Goal: Task Accomplishment & Management: Use online tool/utility

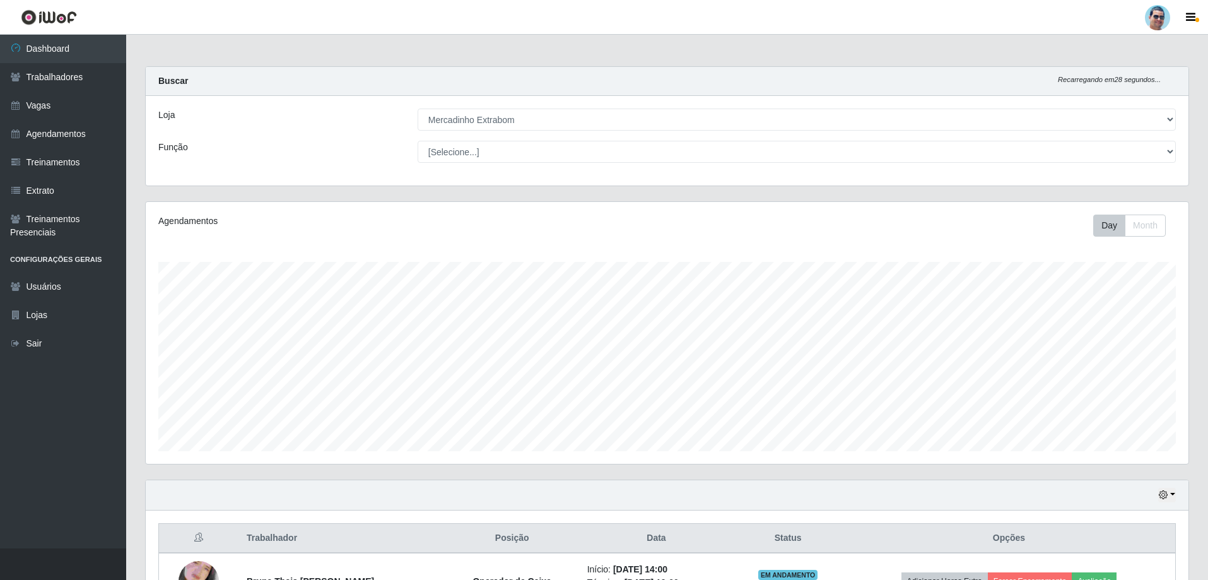
select select "175"
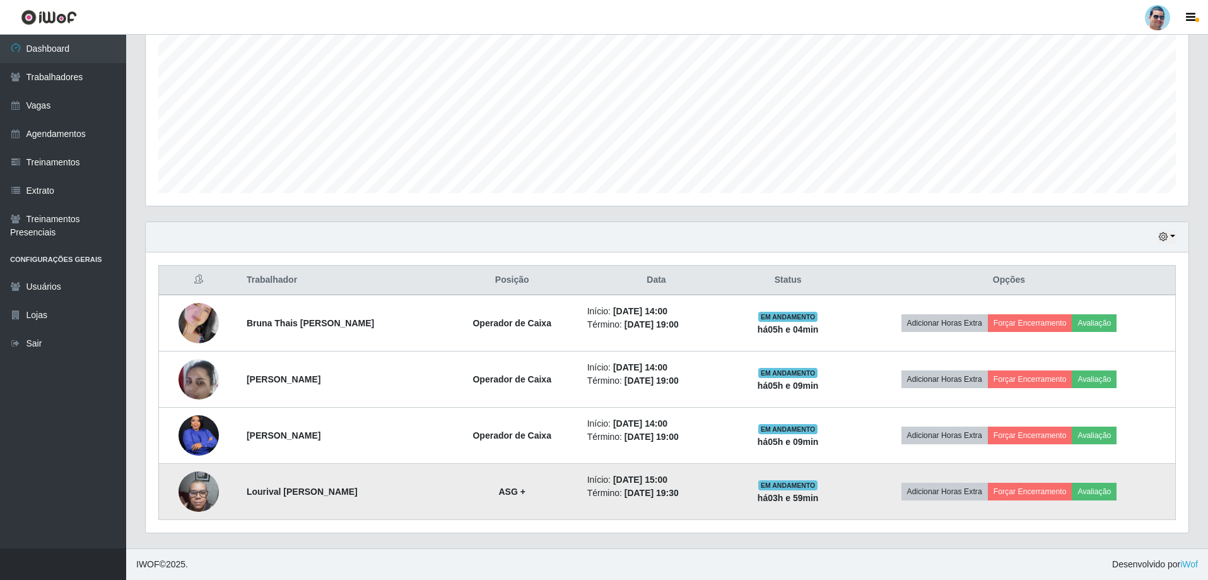
scroll to position [262, 1043]
drag, startPoint x: 241, startPoint y: 490, endPoint x: 413, endPoint y: 501, distance: 172.6
click at [413, 501] on td "Lourival [PERSON_NAME]" at bounding box center [342, 492] width 206 height 56
copy strong "Lourival [PERSON_NAME]"
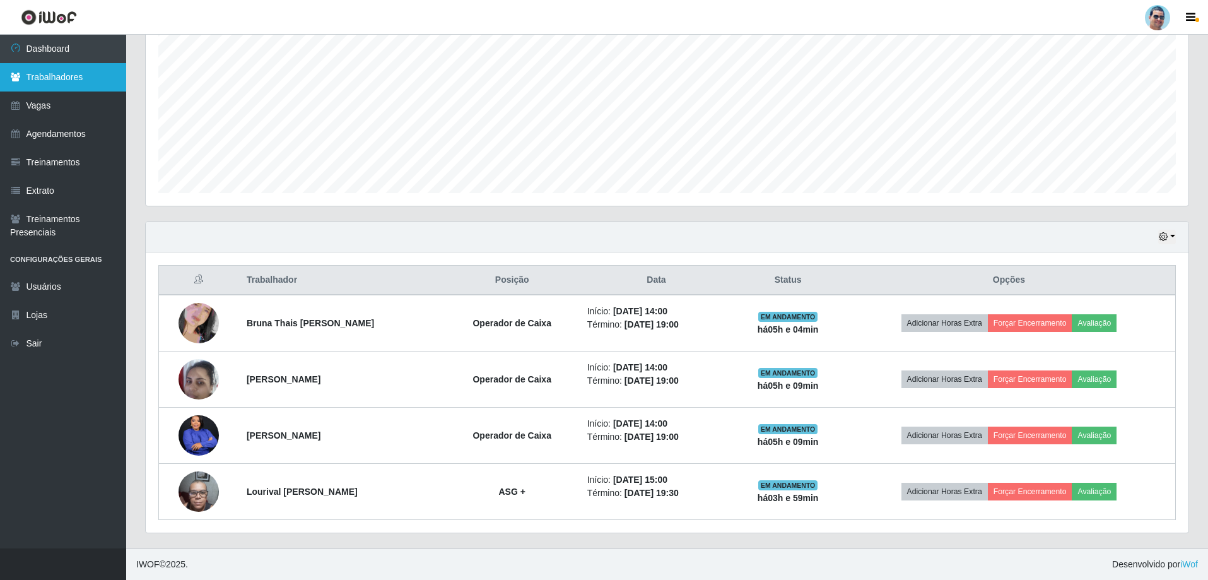
click at [69, 73] on link "Trabalhadores" at bounding box center [63, 77] width 126 height 28
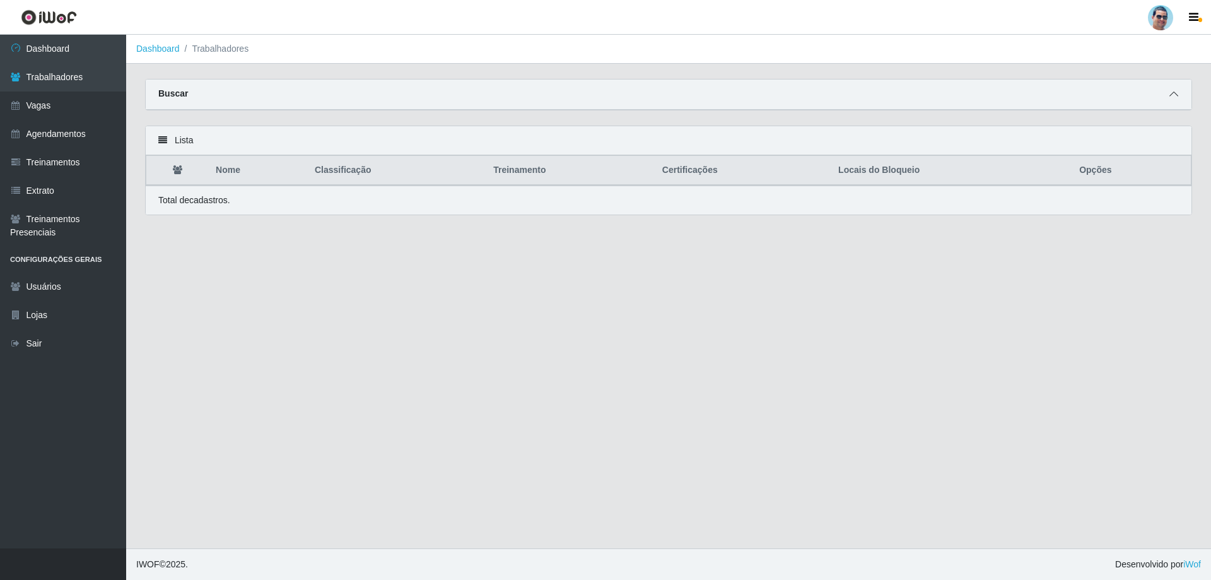
click at [1170, 100] on span at bounding box center [1174, 94] width 15 height 15
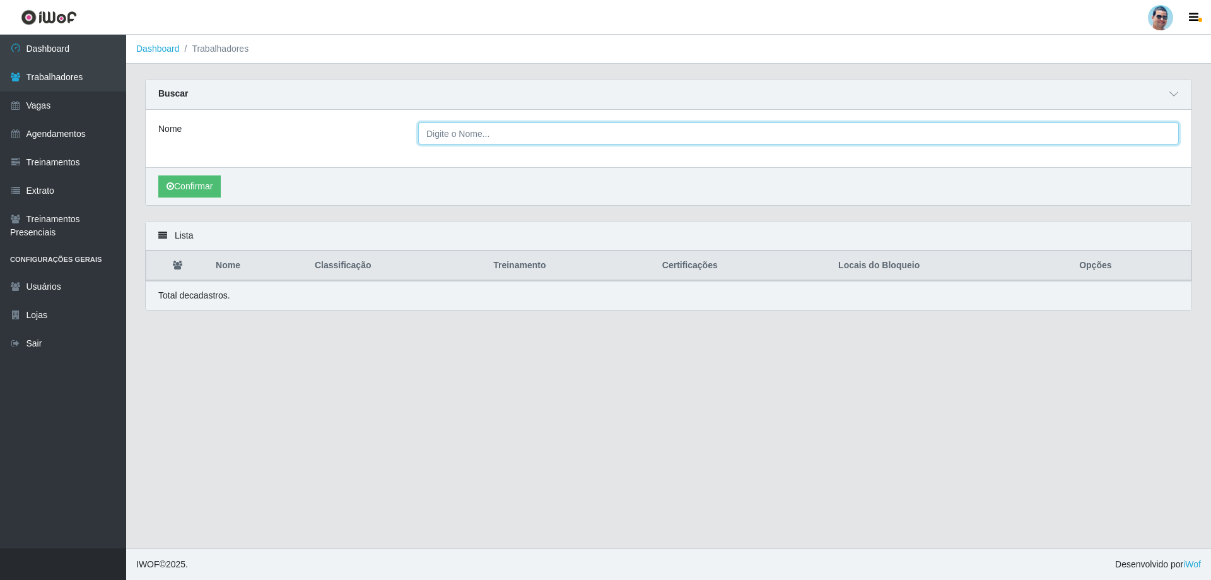
click at [510, 131] on input "Nome" at bounding box center [798, 133] width 761 height 22
paste input "Lourival [PERSON_NAME]"
type input "Lourival [PERSON_NAME]"
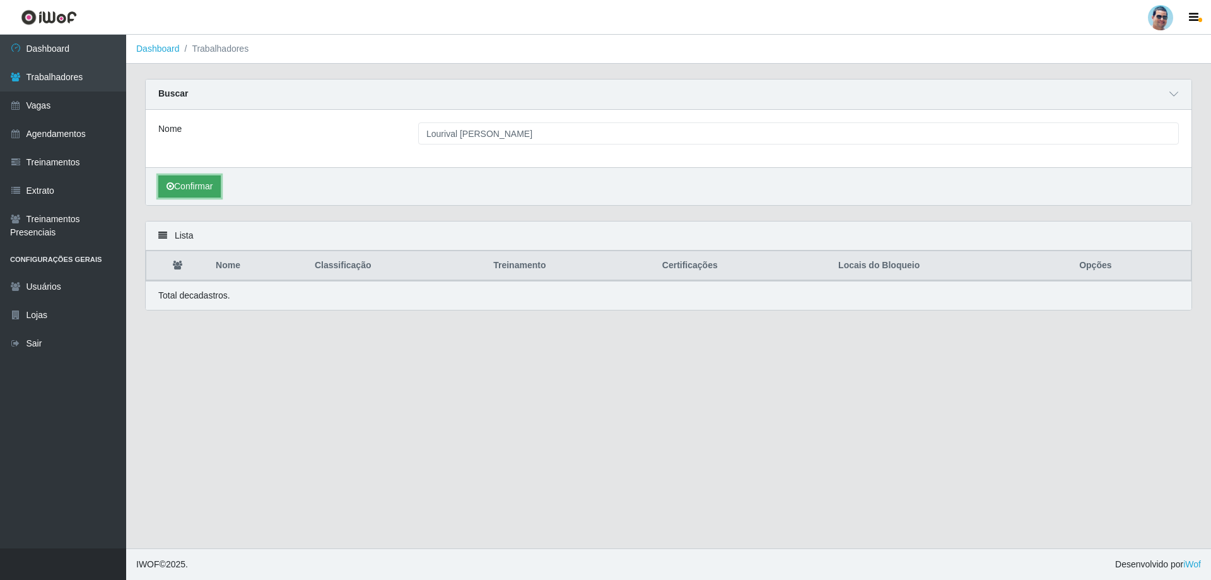
click at [185, 190] on button "Confirmar" at bounding box center [189, 186] width 62 height 22
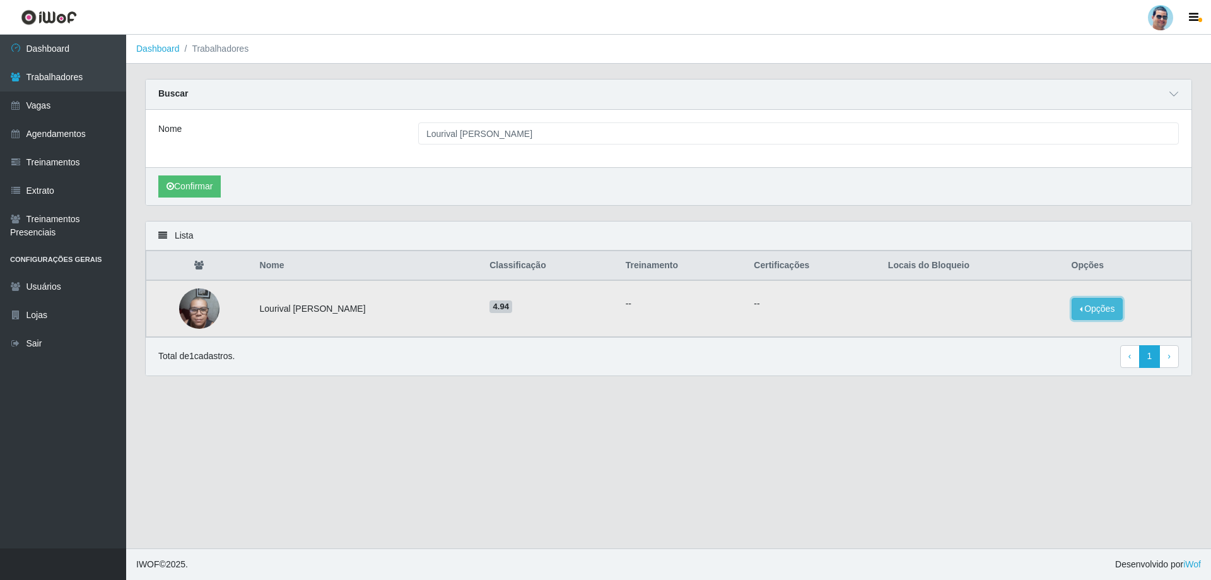
click at [1111, 303] on button "Opções" at bounding box center [1098, 309] width 52 height 22
click at [1045, 325] on button "Bloquear - Loja" at bounding box center [1019, 321] width 102 height 26
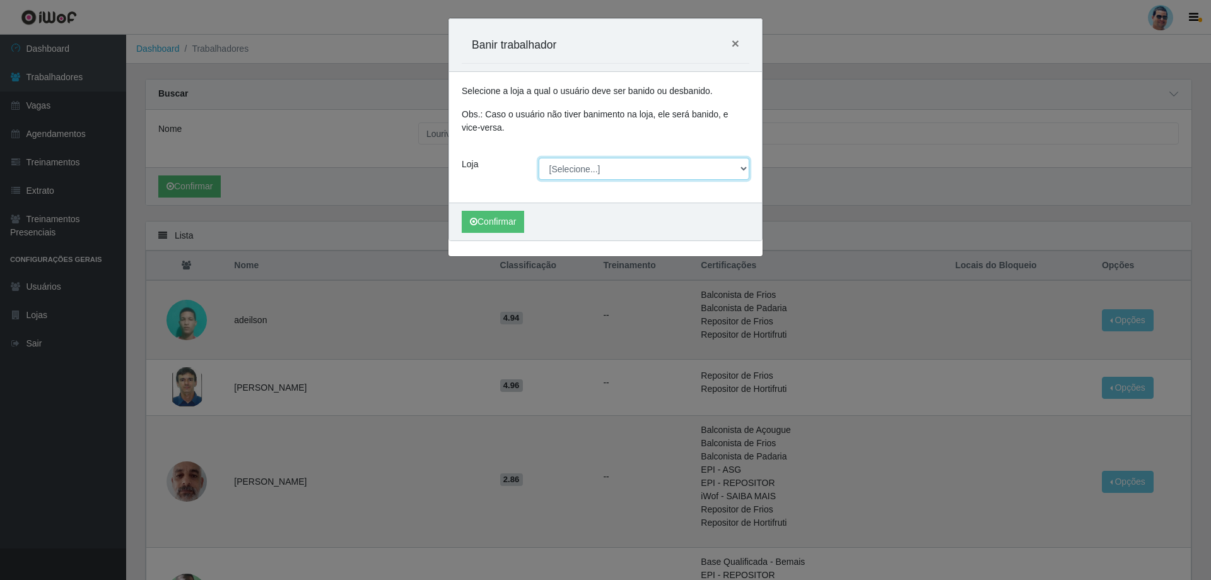
click at [575, 160] on select "[Selecione...] Mercadinho Extrabom" at bounding box center [644, 169] width 211 height 22
select select "175"
click at [539, 158] on select "[Selecione...] Mercadinho Extrabom" at bounding box center [644, 169] width 211 height 22
click at [498, 213] on button "Confirmar" at bounding box center [493, 222] width 62 height 22
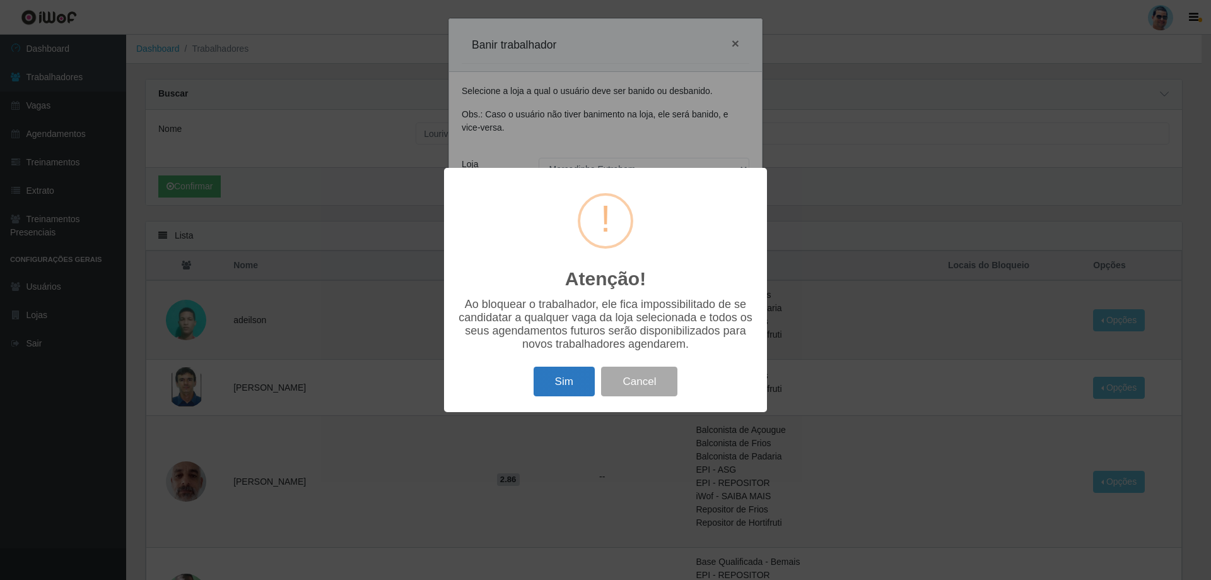
click at [582, 378] on button "Sim" at bounding box center [564, 382] width 61 height 30
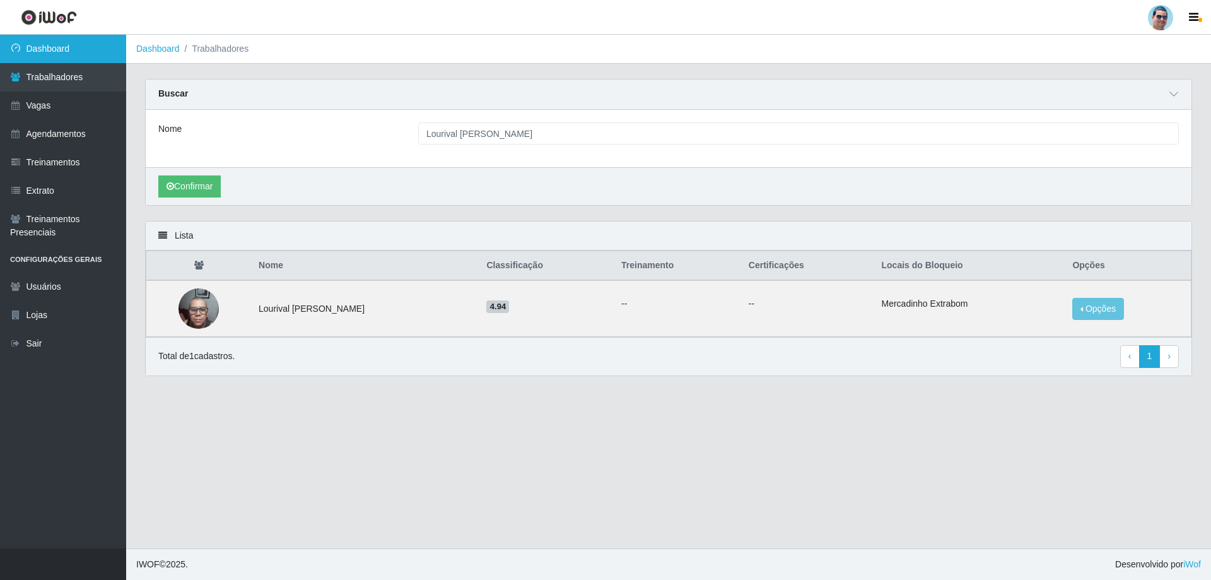
click at [61, 52] on link "Dashboard" at bounding box center [63, 49] width 126 height 28
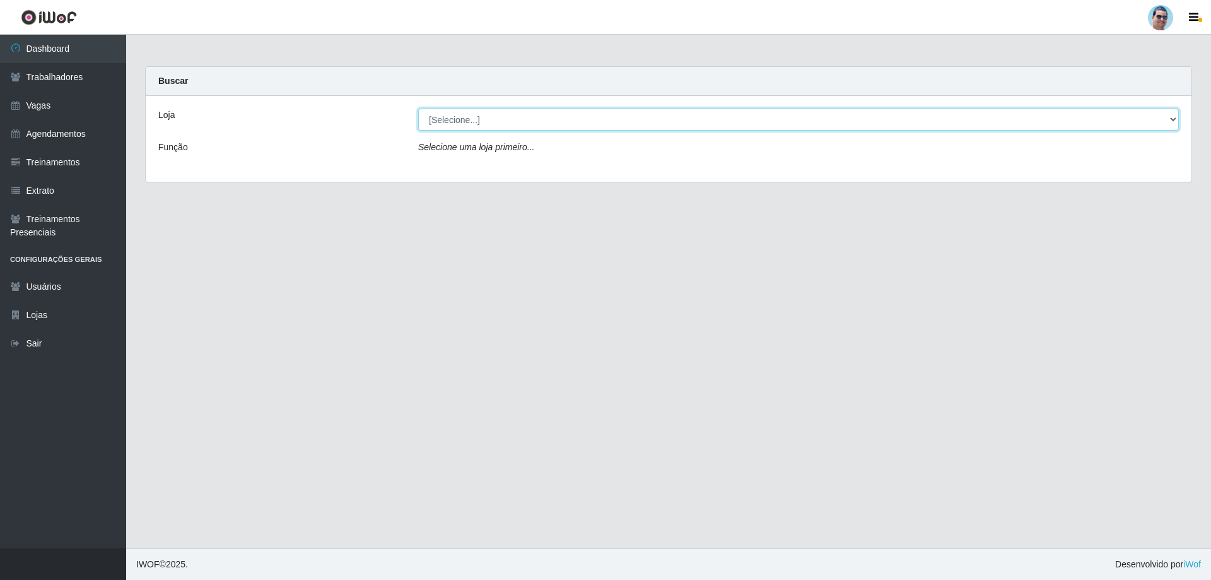
click at [494, 127] on select "[Selecione...] Mercadinho Extrabom" at bounding box center [798, 120] width 761 height 22
select select "175"
click at [418, 109] on select "[Selecione...] Mercadinho Extrabom" at bounding box center [798, 120] width 761 height 22
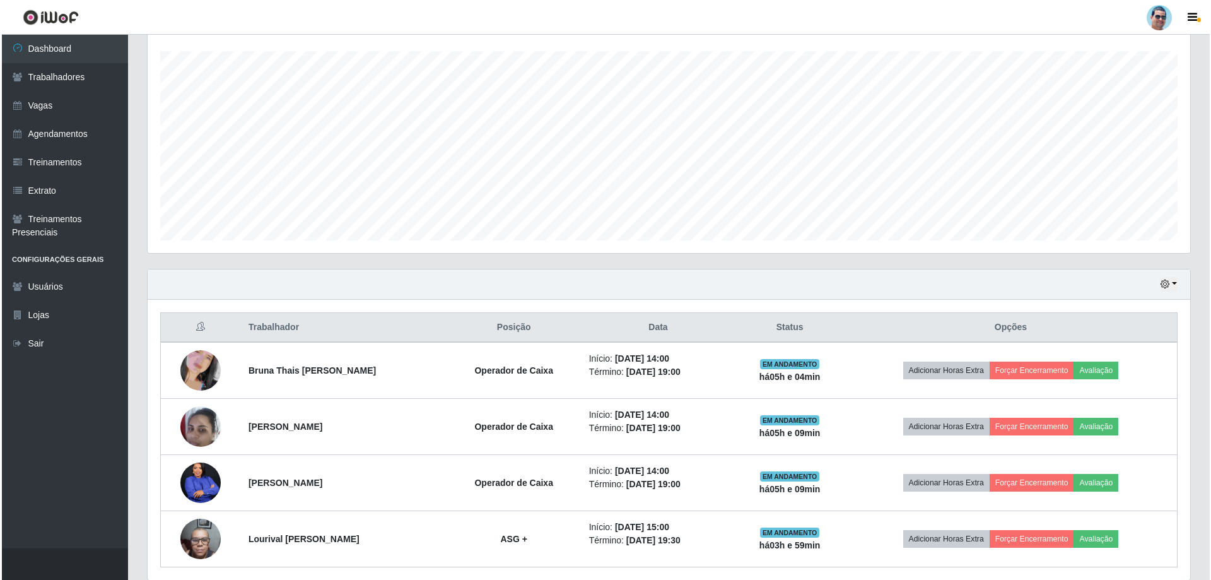
scroll to position [258, 0]
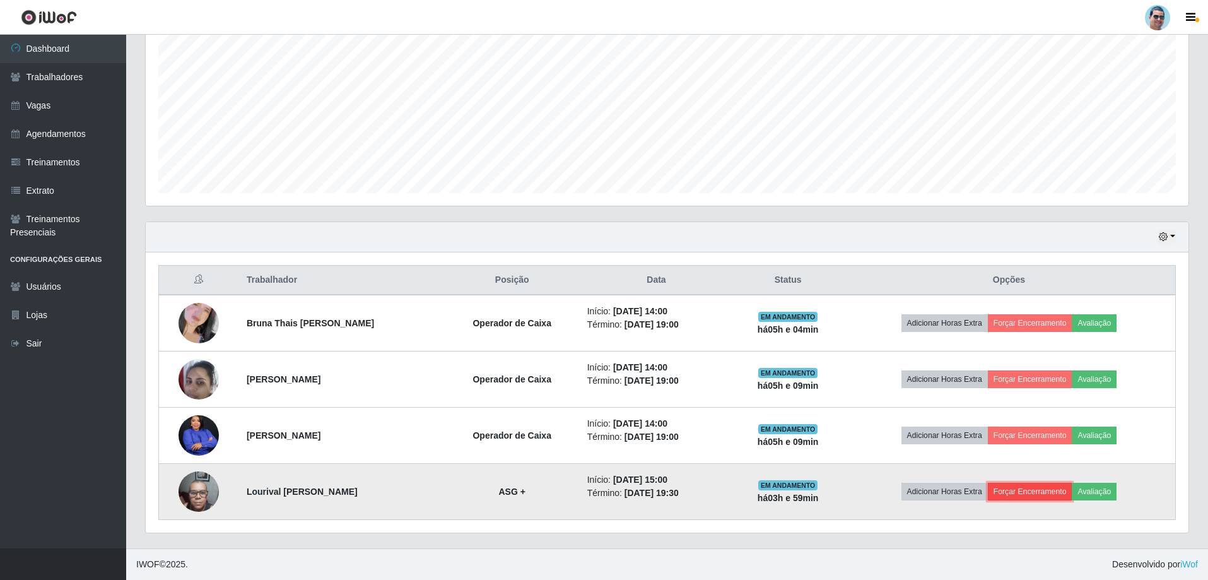
click at [1034, 498] on button "Forçar Encerramento" at bounding box center [1030, 492] width 85 height 18
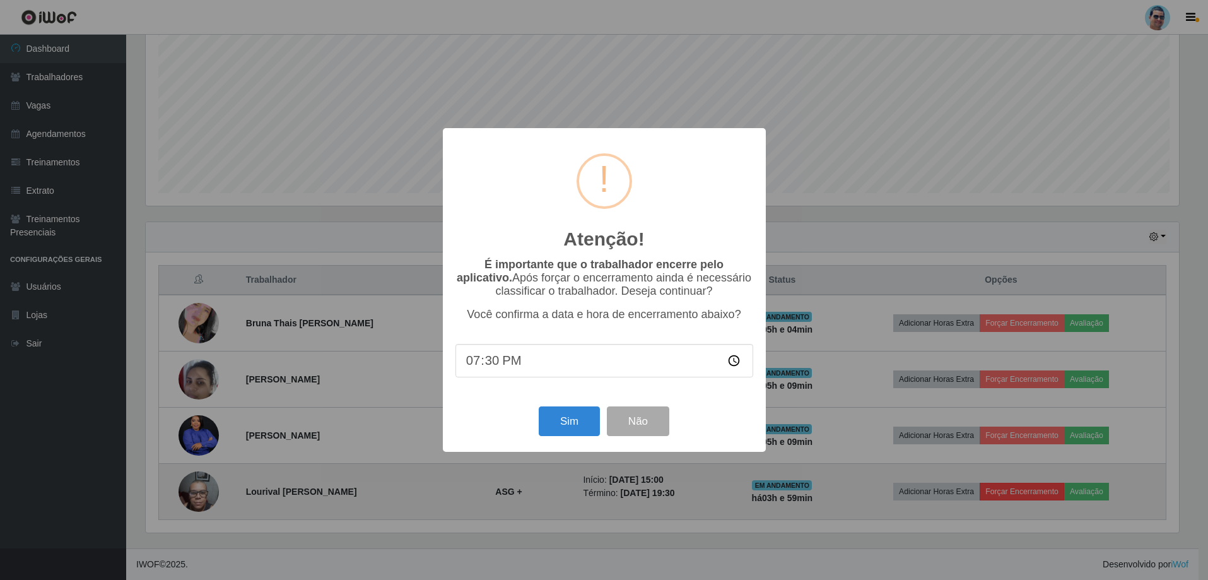
scroll to position [262, 1037]
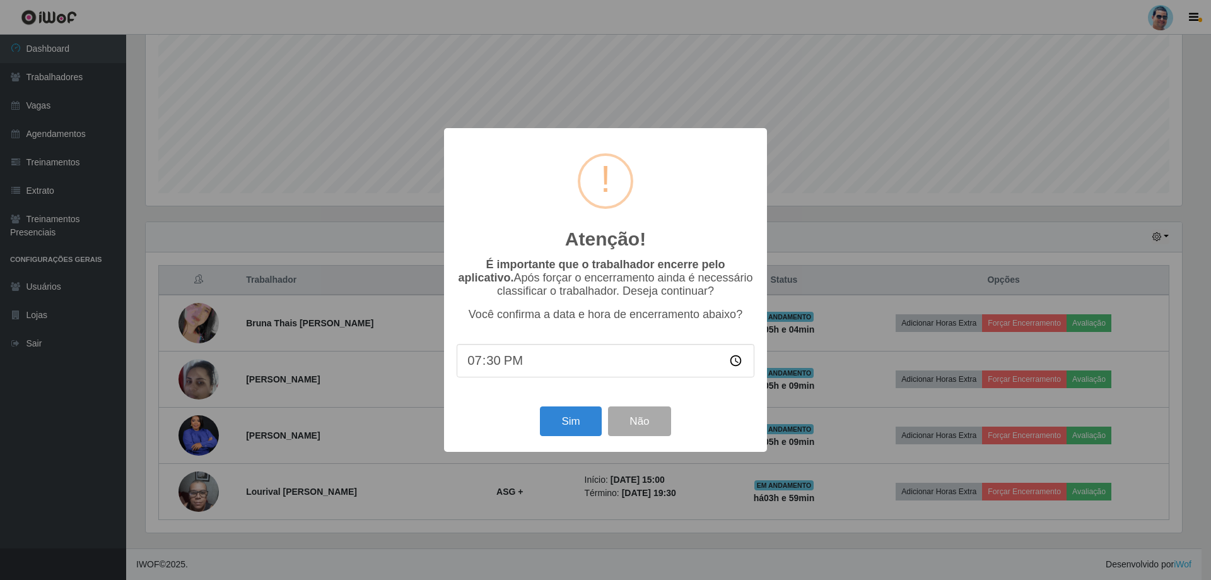
type input "19:00"
click at [575, 432] on button "Sim" at bounding box center [570, 421] width 61 height 30
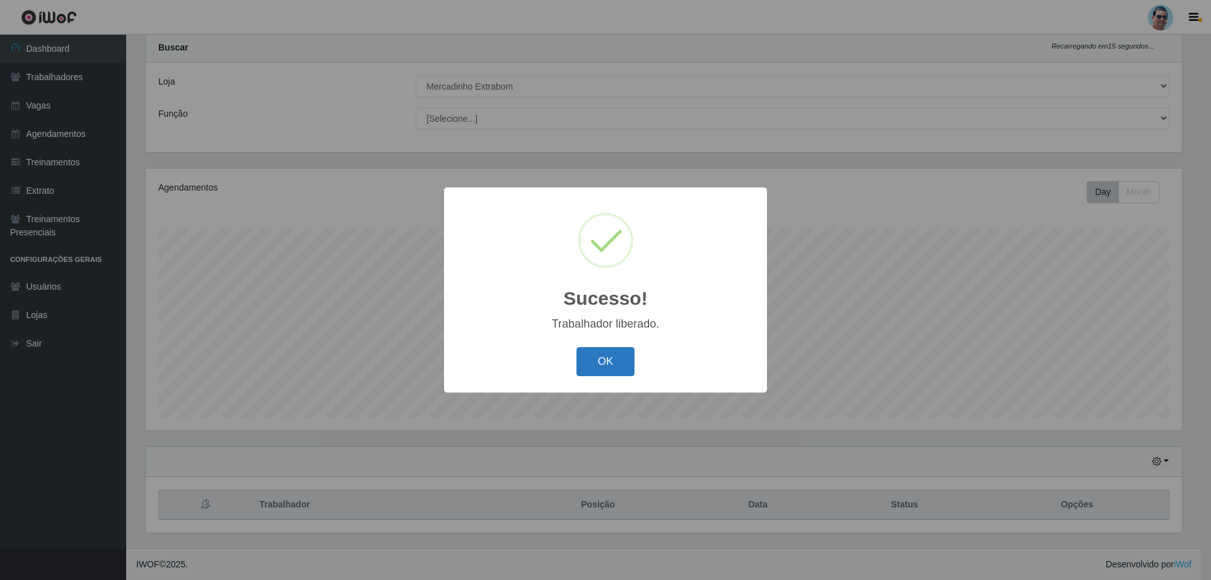
click at [596, 353] on button "OK" at bounding box center [606, 362] width 59 height 30
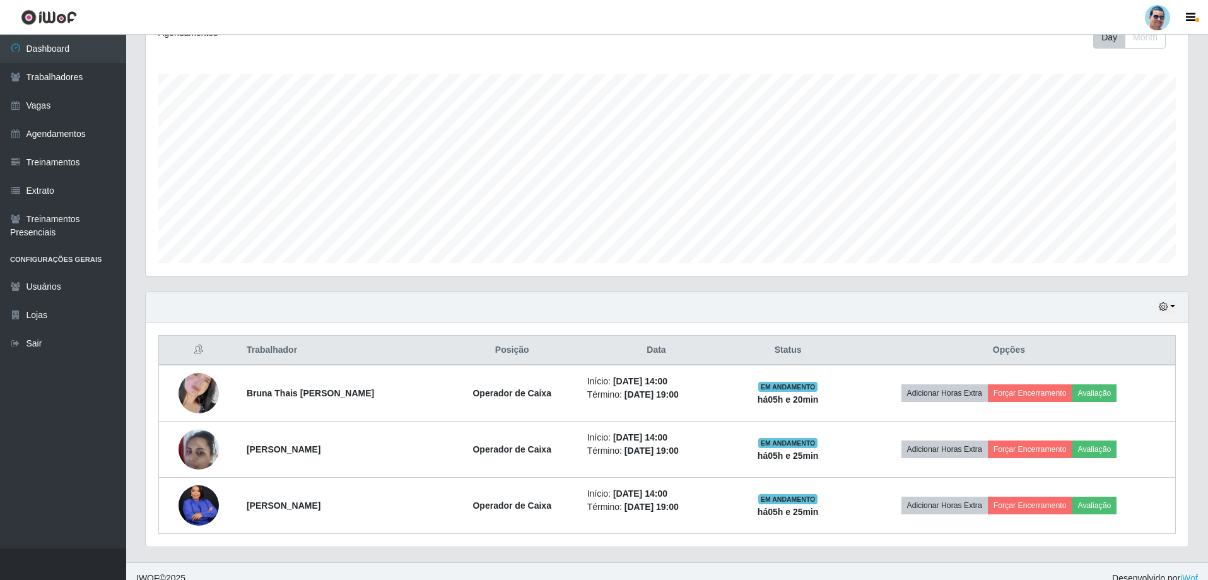
scroll to position [192, 0]
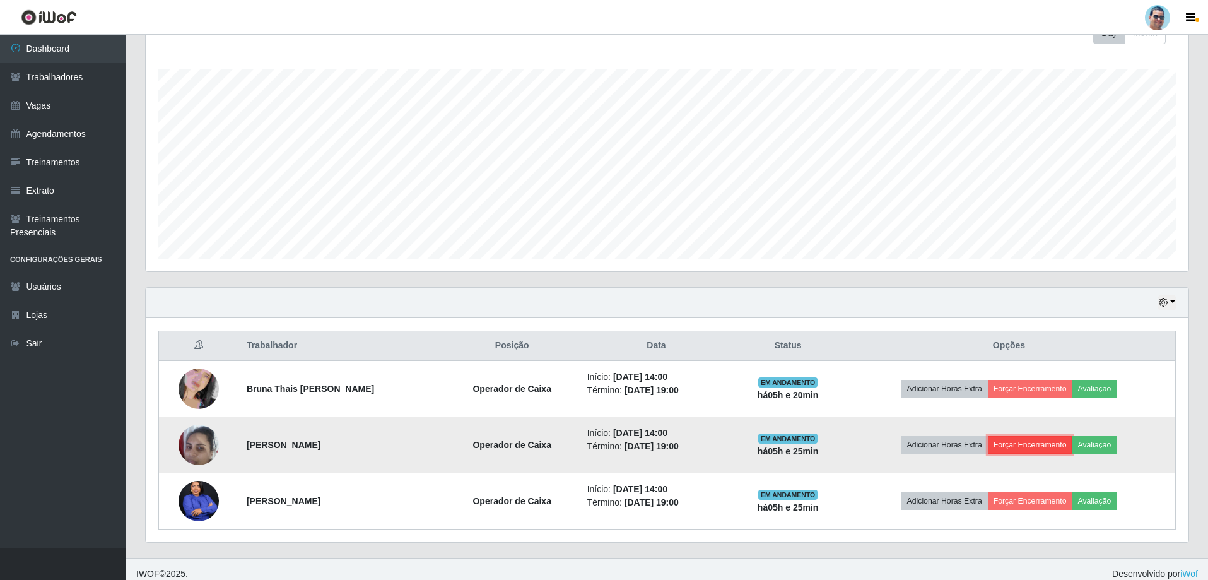
click at [1017, 450] on button "Forçar Encerramento" at bounding box center [1030, 445] width 85 height 18
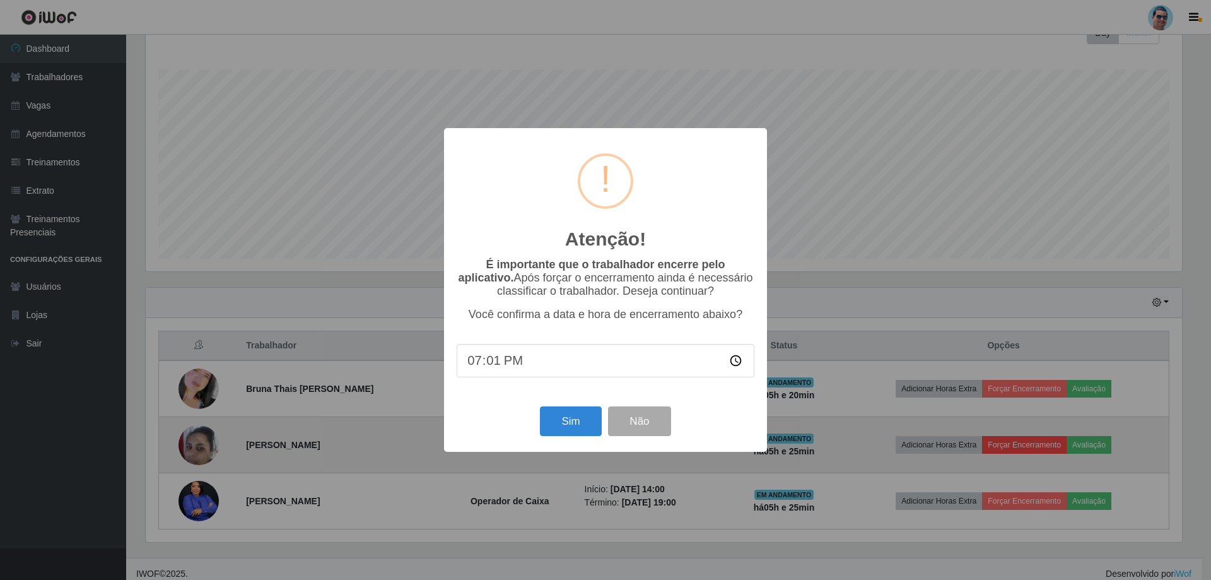
type input "19:15"
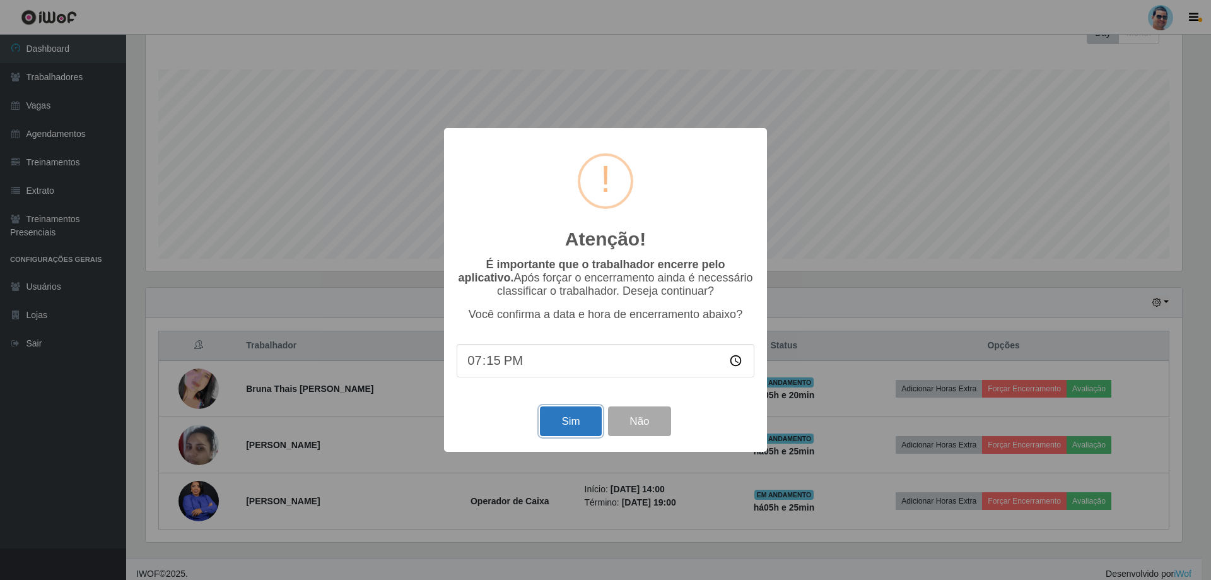
click at [595, 415] on button "Sim" at bounding box center [570, 421] width 61 height 30
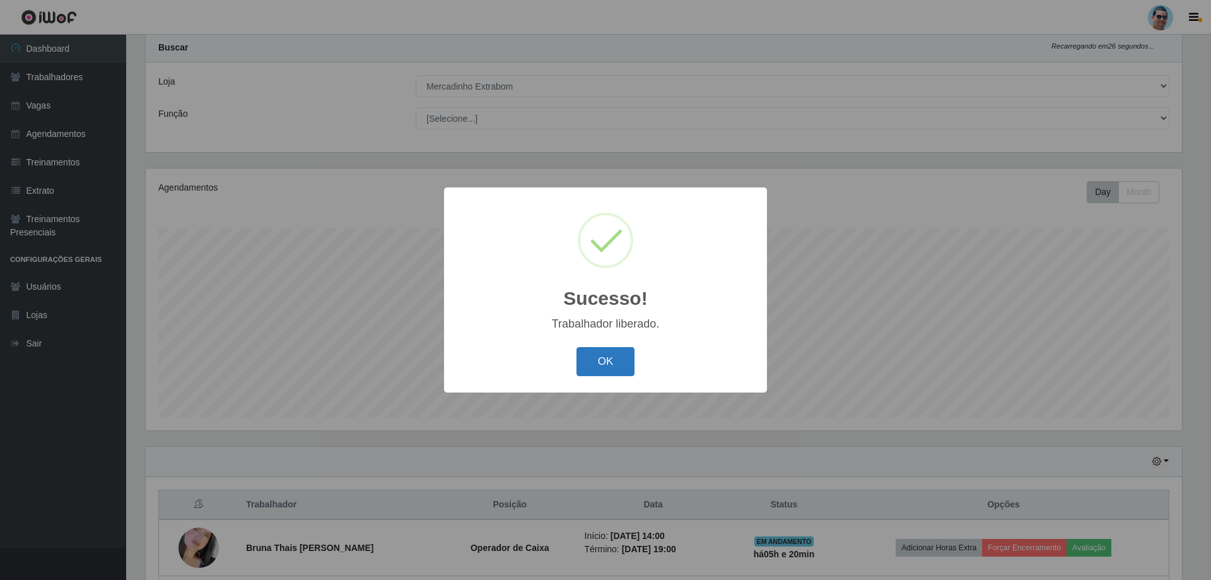
click at [584, 355] on button "OK" at bounding box center [606, 362] width 59 height 30
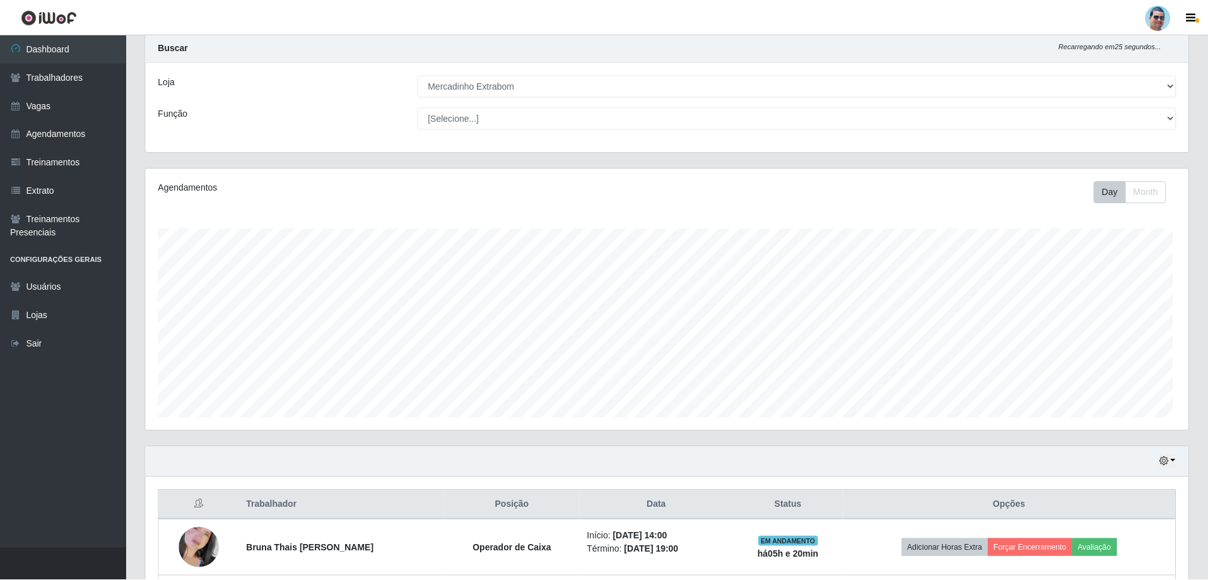
scroll to position [262, 1043]
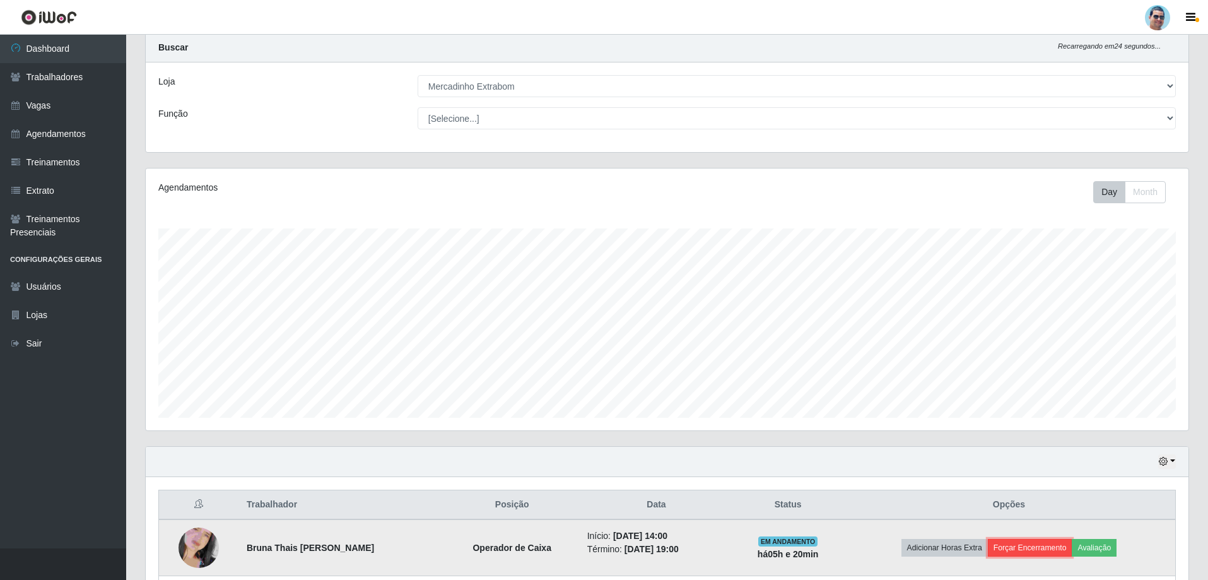
click at [1015, 549] on button "Forçar Encerramento" at bounding box center [1030, 548] width 85 height 18
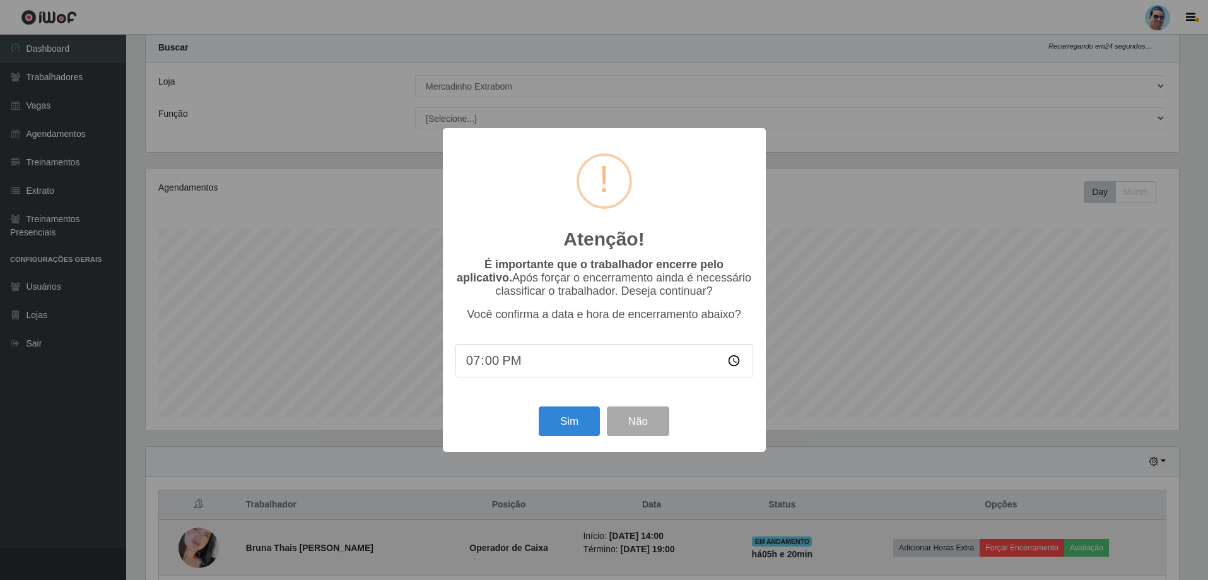
scroll to position [262, 1037]
type input "19:20"
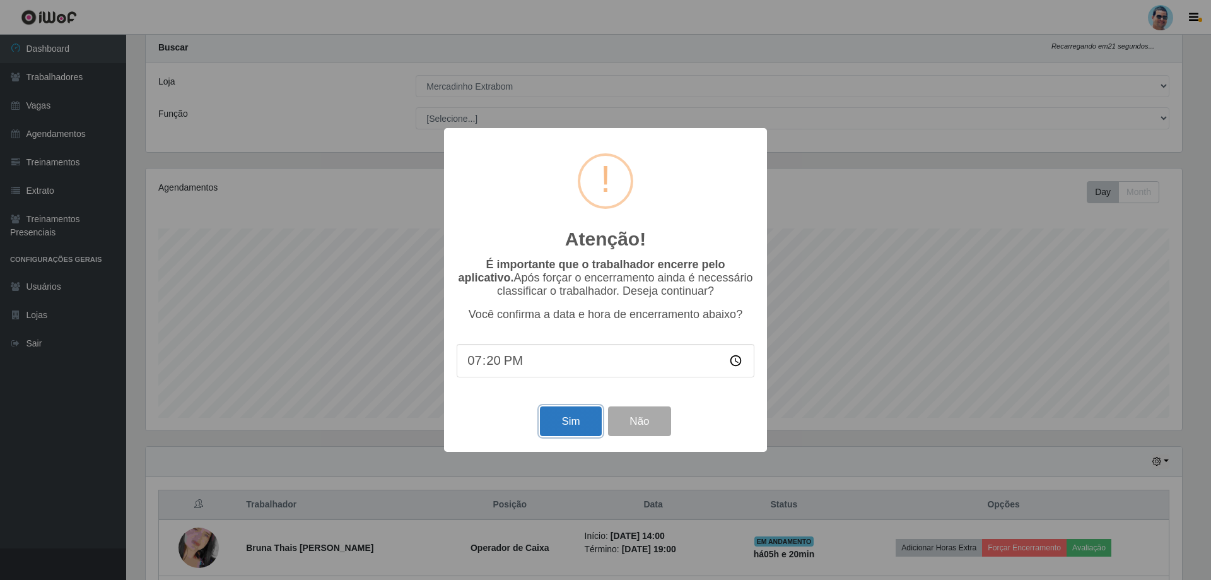
click at [579, 424] on button "Sim" at bounding box center [570, 421] width 61 height 30
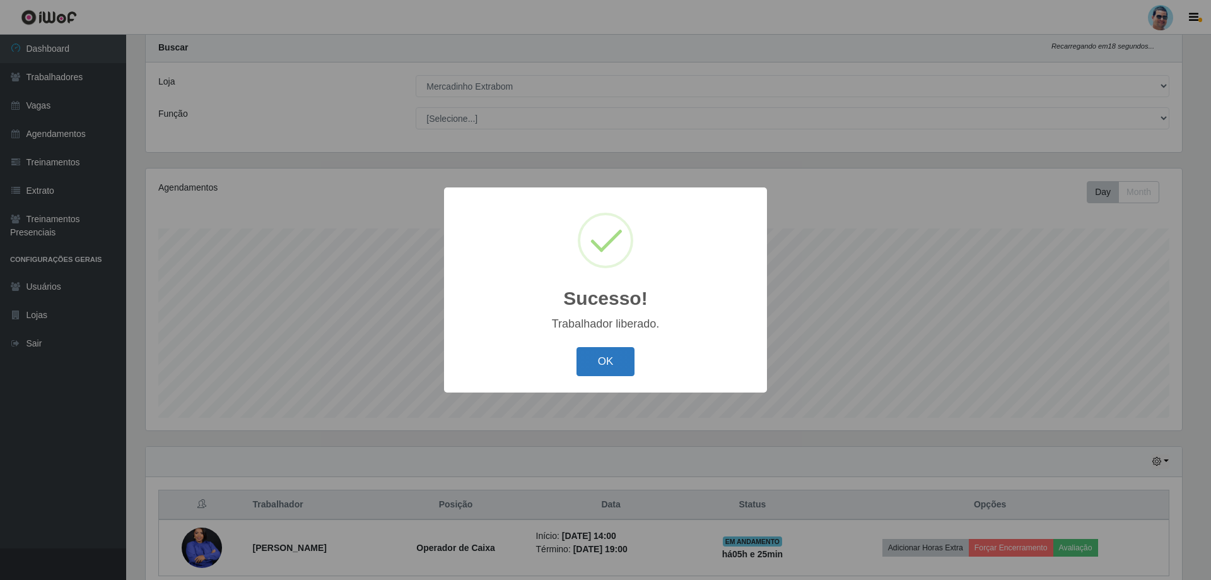
drag, startPoint x: 621, startPoint y: 356, endPoint x: 1064, endPoint y: 296, distance: 447.6
click at [620, 356] on button "OK" at bounding box center [606, 362] width 59 height 30
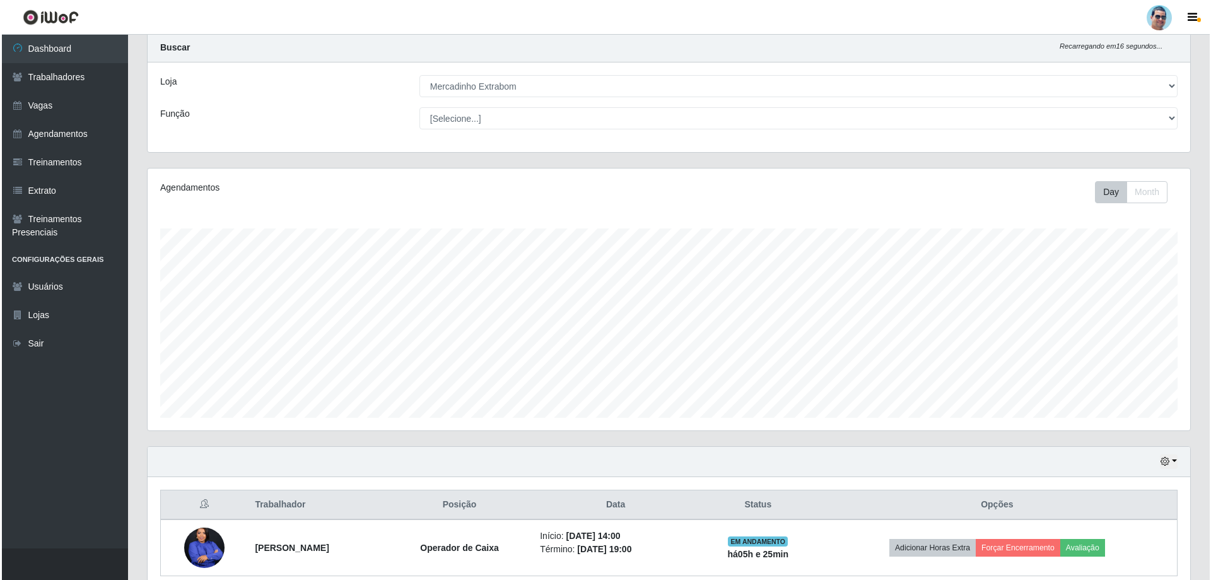
scroll to position [90, 0]
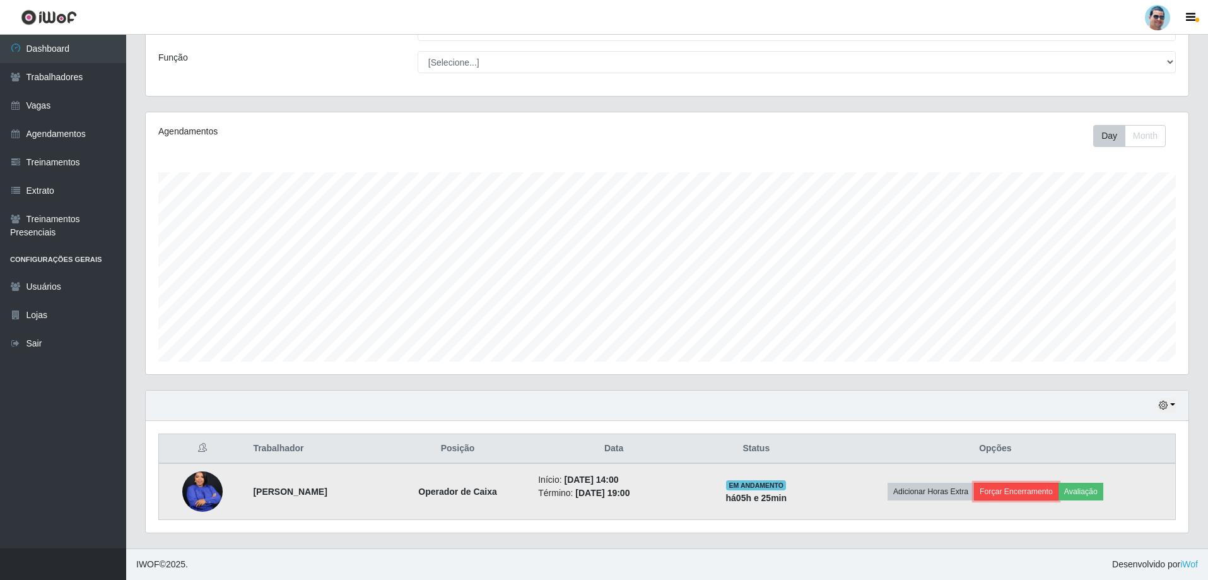
click at [1009, 493] on button "Forçar Encerramento" at bounding box center [1016, 492] width 85 height 18
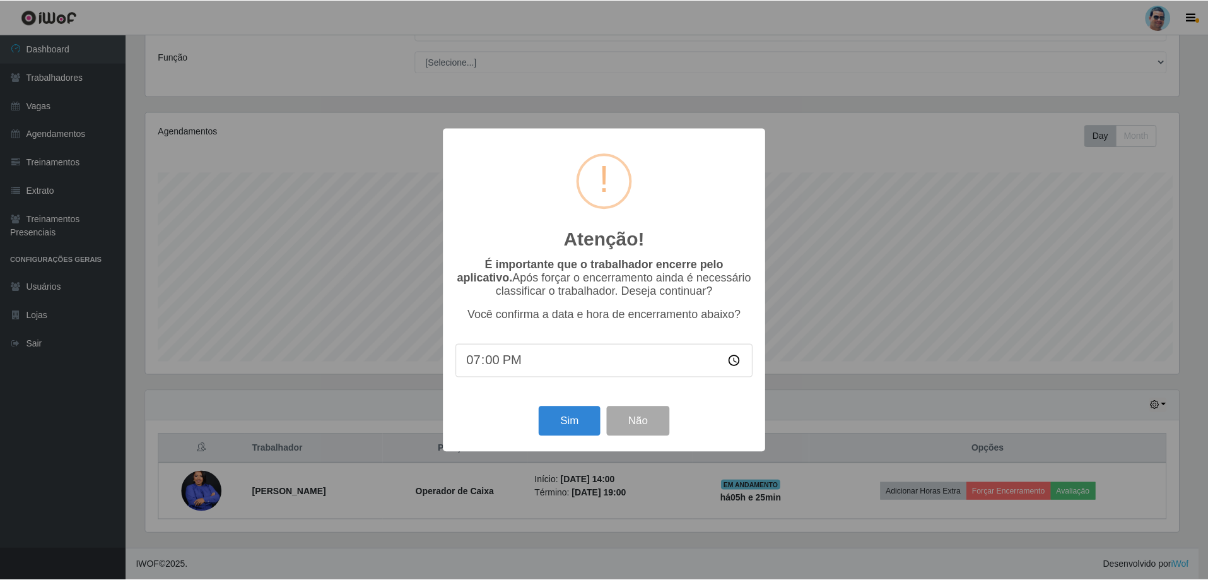
scroll to position [262, 1037]
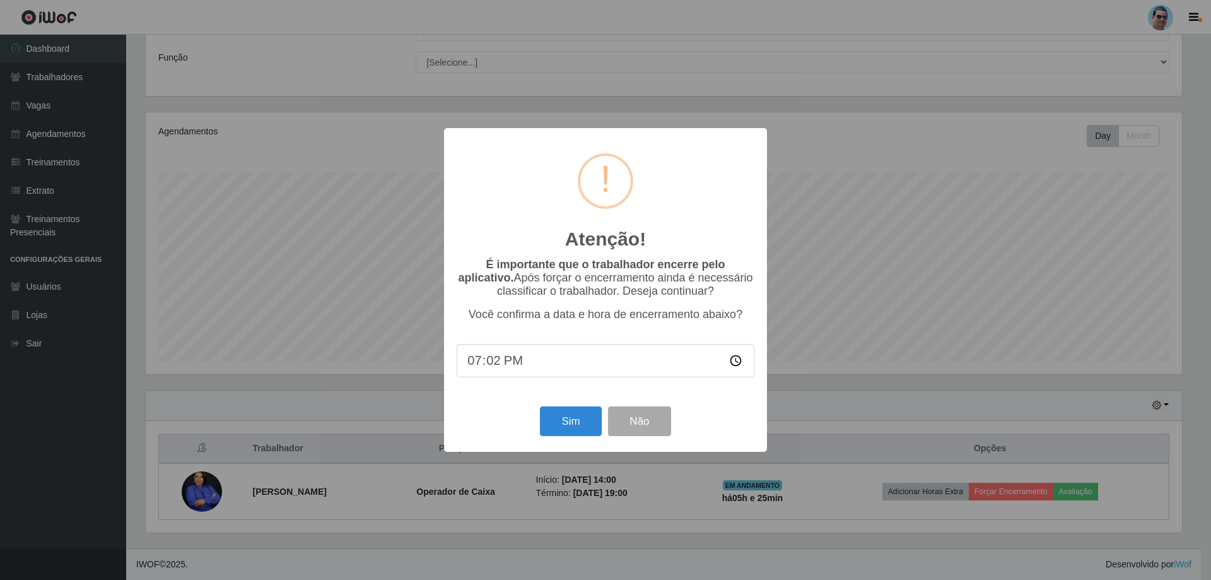
type input "19:23"
click at [561, 423] on button "Sim" at bounding box center [570, 421] width 61 height 30
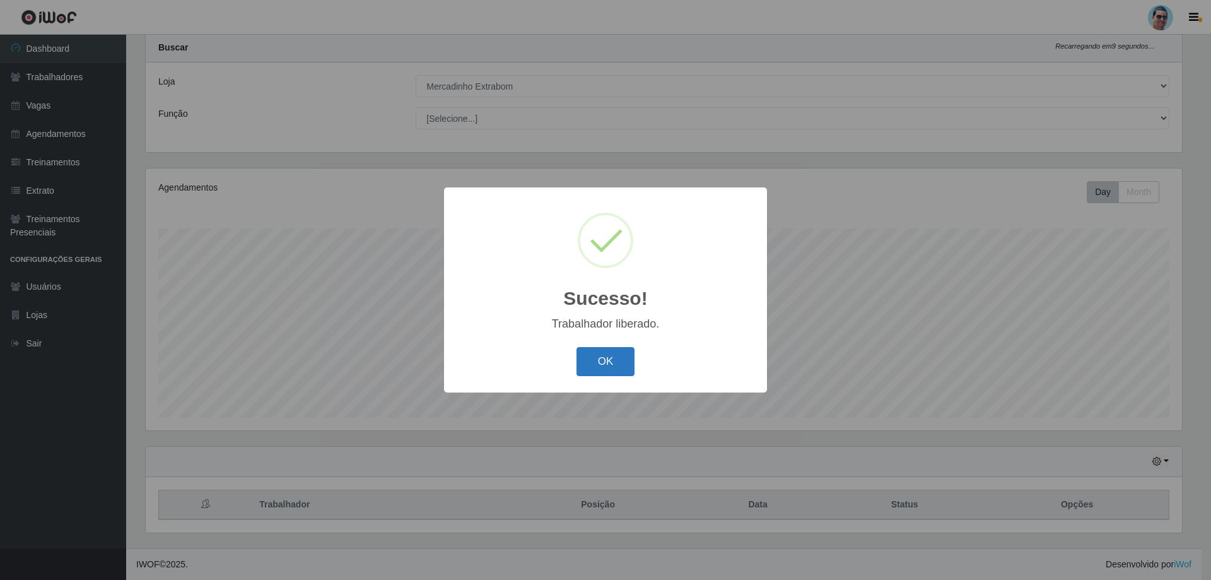
click at [615, 372] on button "OK" at bounding box center [606, 362] width 59 height 30
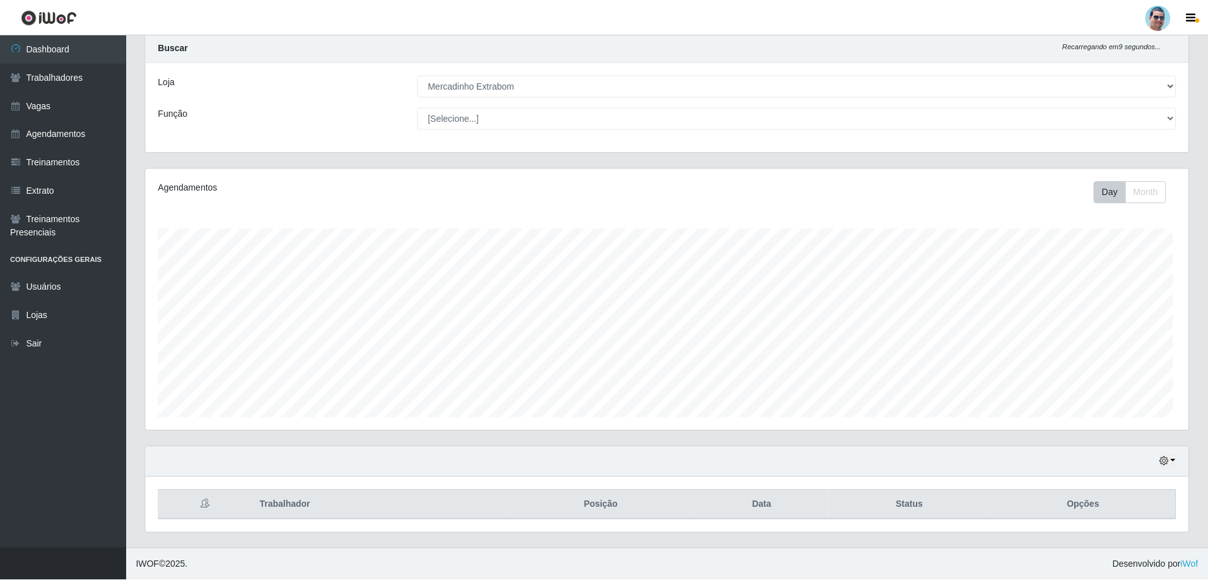
scroll to position [262, 1043]
